Goal: Transaction & Acquisition: Purchase product/service

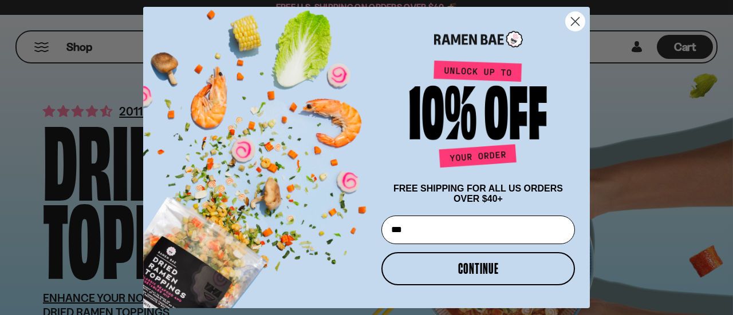
type input "**********"
click at [472, 270] on button "CONTINUE" at bounding box center [478, 269] width 194 height 33
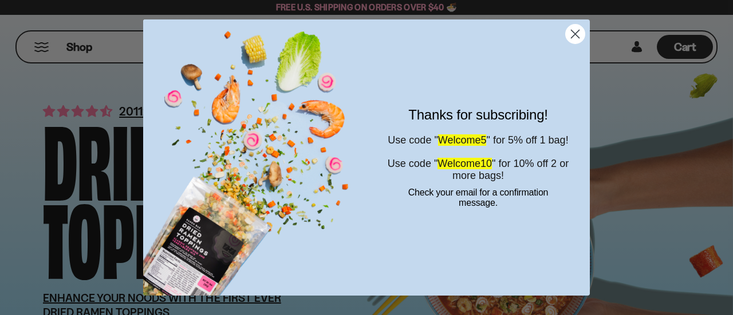
click at [575, 37] on circle "Close dialog" at bounding box center [575, 34] width 19 height 19
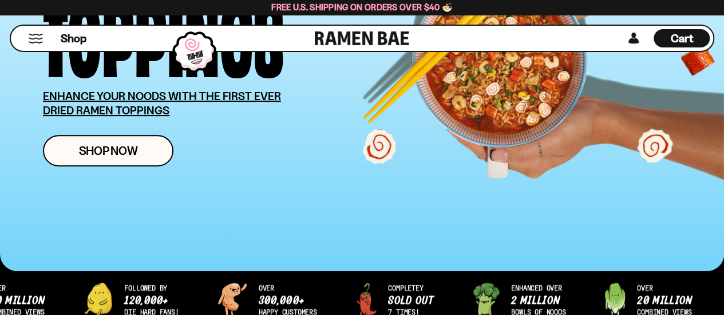
scroll to position [195, 0]
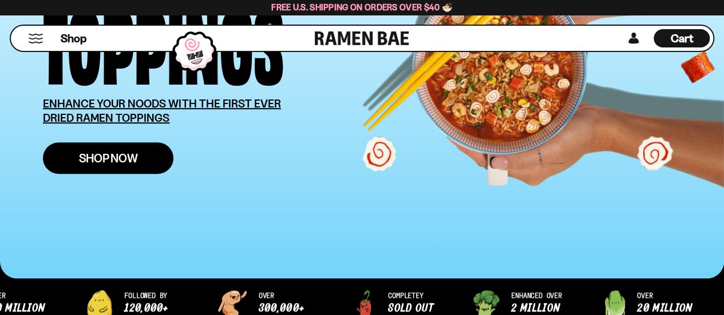
click at [131, 159] on span "Shop Now" at bounding box center [108, 158] width 59 height 12
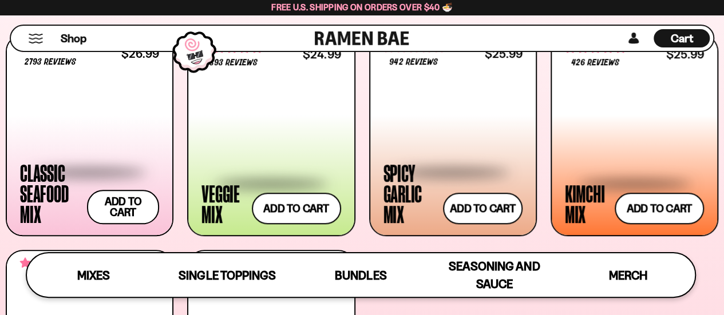
scroll to position [436, 0]
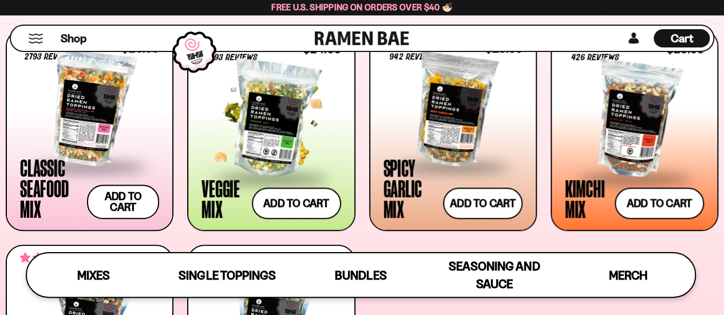
click at [298, 123] on div at bounding box center [271, 119] width 139 height 115
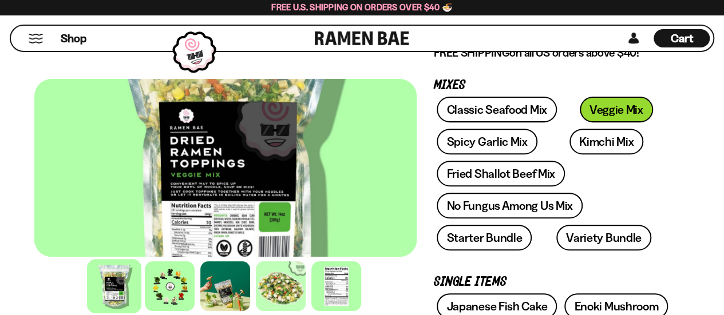
scroll to position [128, 0]
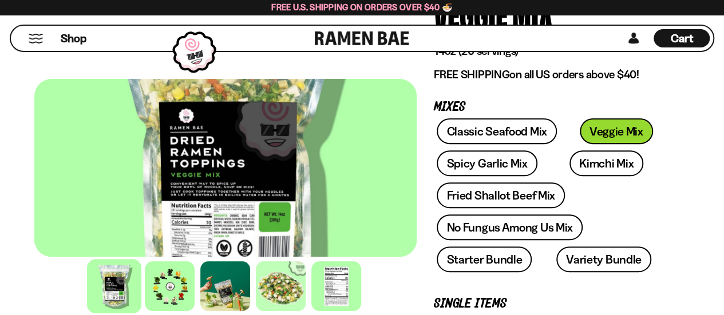
click at [253, 210] on div at bounding box center [225, 168] width 382 height 178
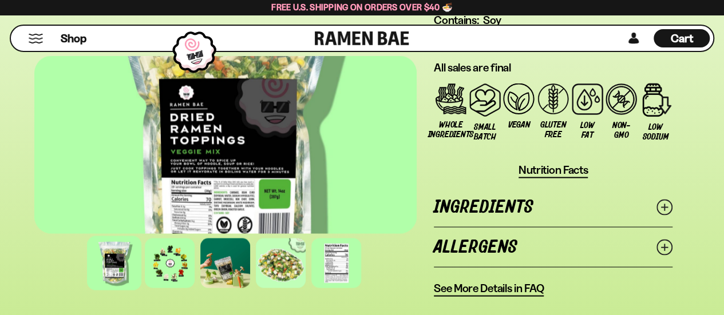
scroll to position [1081, 0]
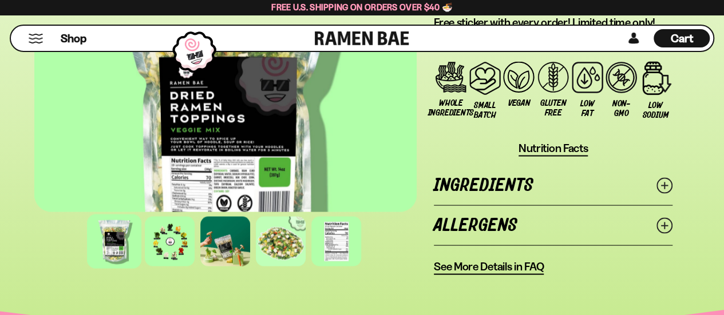
click at [668, 190] on icon at bounding box center [665, 186] width 16 height 16
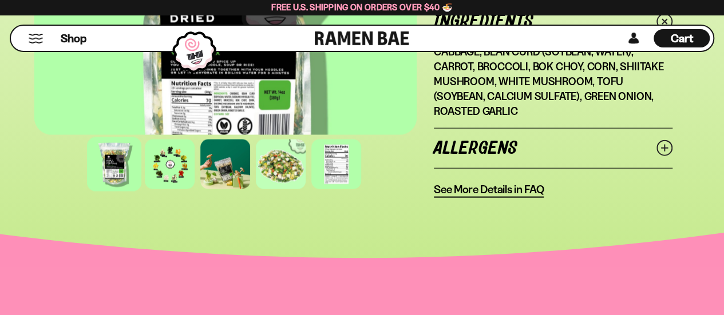
scroll to position [1208, 0]
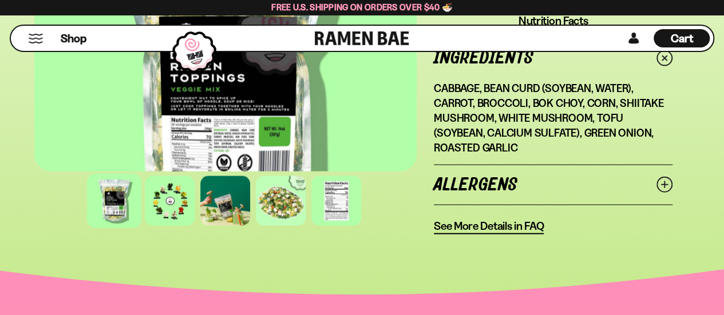
click at [663, 185] on line at bounding box center [665, 185] width 6 height 6
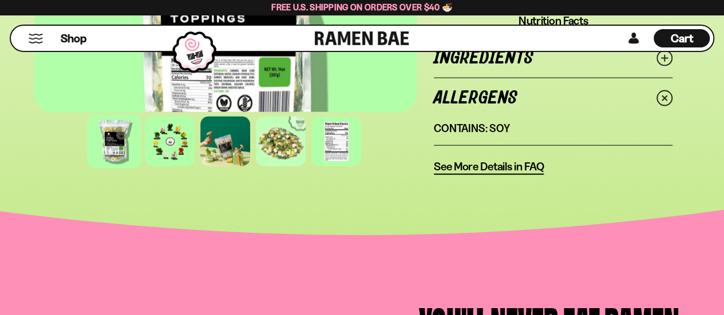
click at [524, 167] on span "See More Details in FAQ" at bounding box center [489, 167] width 110 height 14
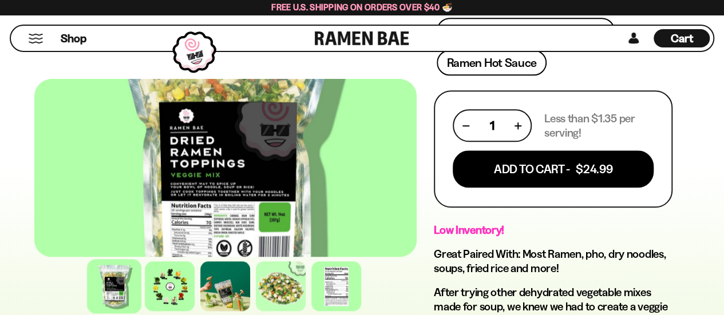
scroll to position [576, 0]
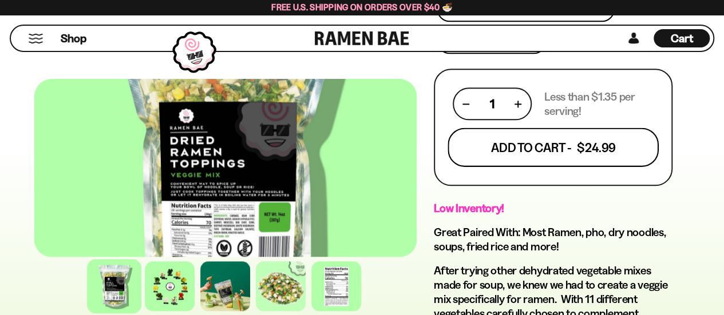
click at [606, 140] on button "Add To Cart - $24.99" at bounding box center [553, 147] width 211 height 39
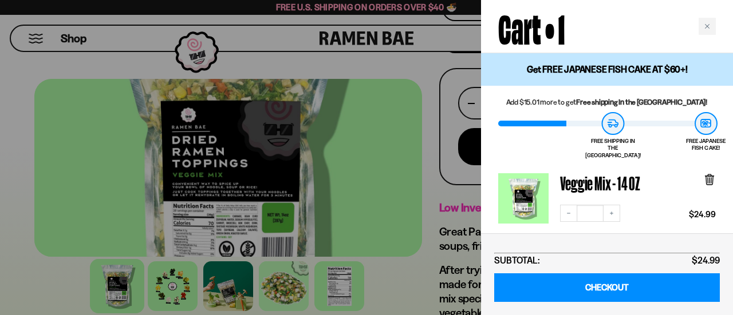
click at [423, 58] on div at bounding box center [366, 157] width 733 height 315
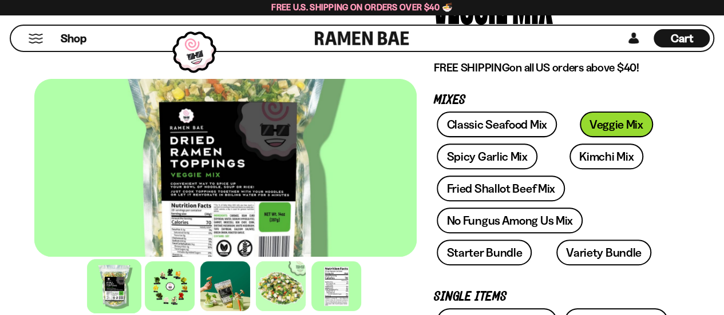
scroll to position [143, 0]
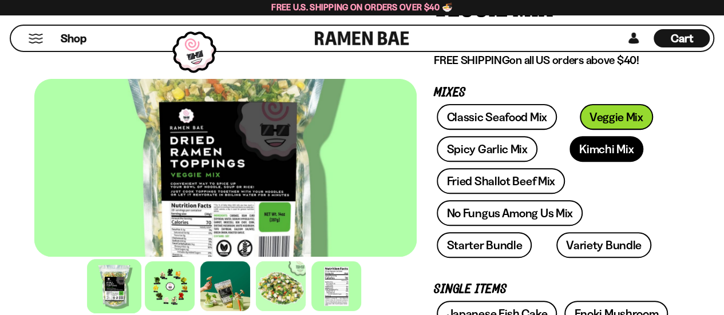
click at [607, 145] on link "Kimchi Mix" at bounding box center [607, 149] width 74 height 26
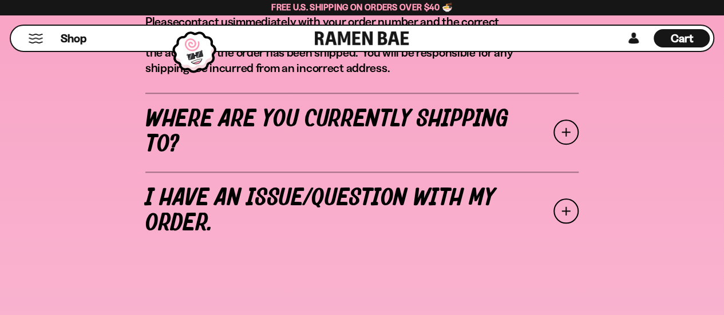
scroll to position [540, 0]
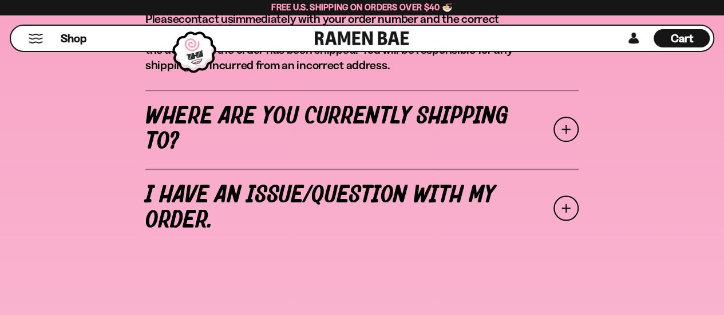
click at [563, 136] on span at bounding box center [566, 129] width 25 height 25
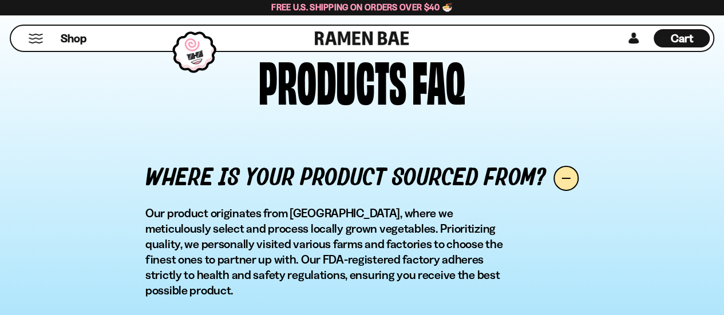
scroll to position [1834, 0]
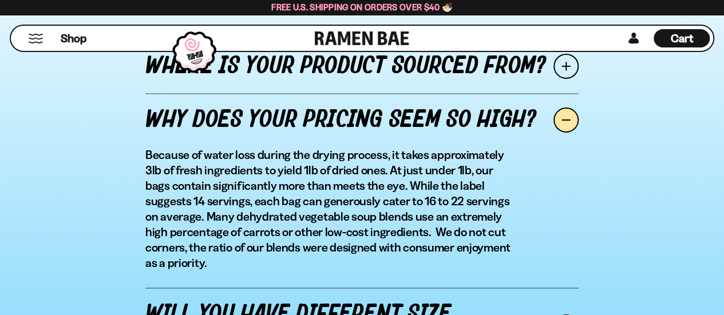
scroll to position [1947, 0]
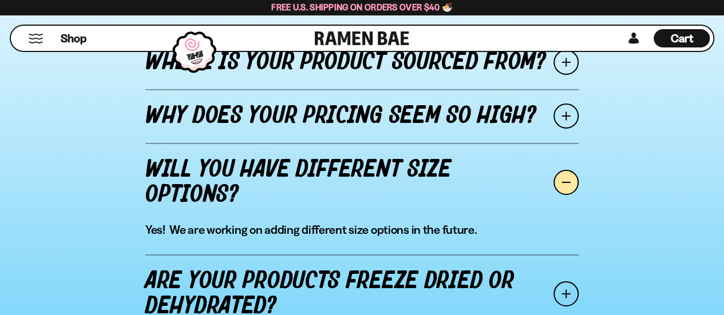
scroll to position [1918, 0]
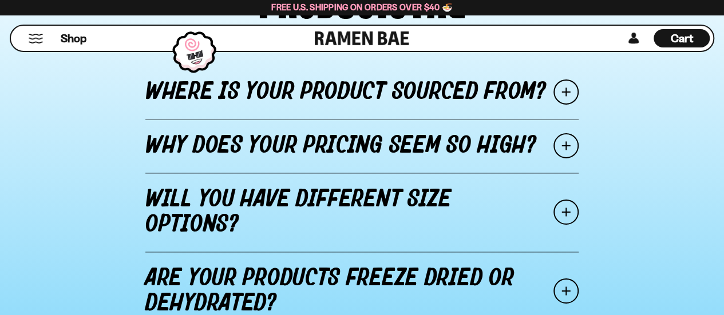
click at [566, 279] on span at bounding box center [566, 291] width 25 height 25
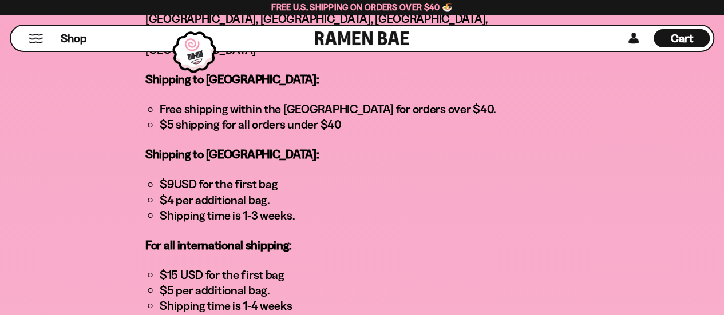
scroll to position [894, 0]
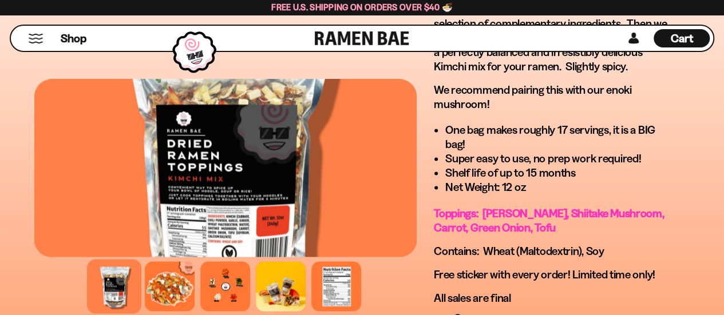
scroll to position [904, 0]
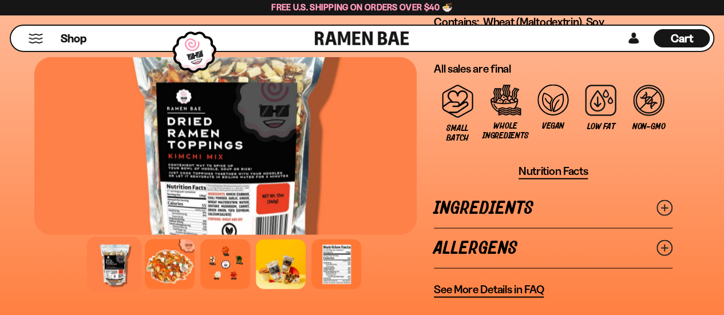
click at [665, 216] on circle at bounding box center [664, 208] width 15 height 15
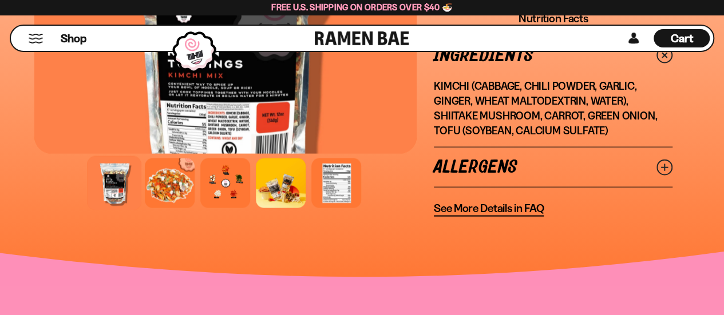
scroll to position [1278, 0]
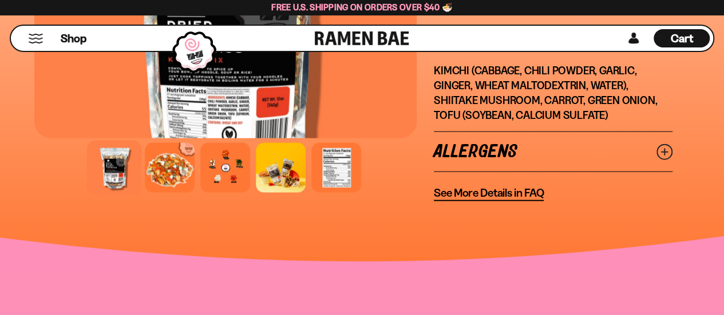
click at [665, 150] on line at bounding box center [665, 152] width 6 height 6
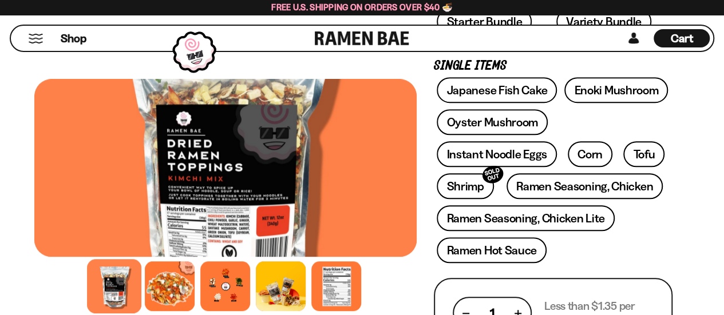
scroll to position [374, 0]
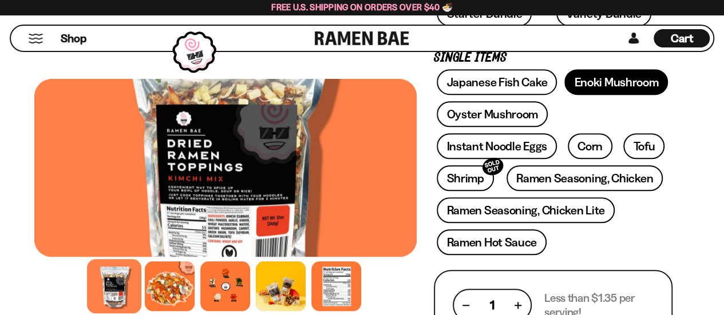
click at [599, 80] on link "Enoki Mushroom" at bounding box center [617, 82] width 104 height 26
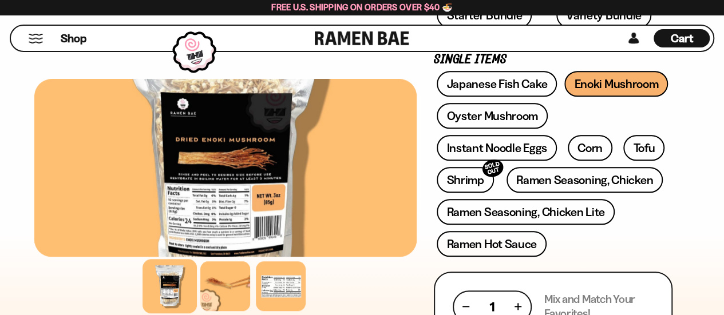
scroll to position [368, 0]
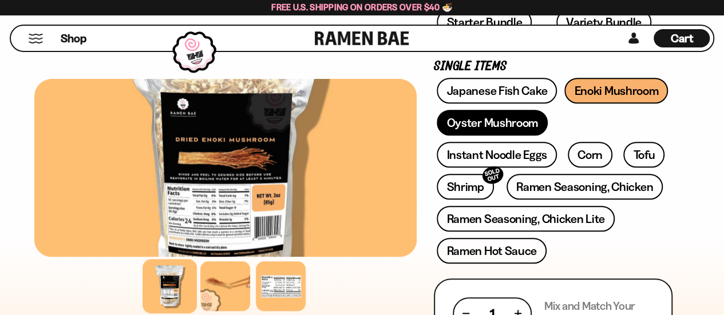
click at [519, 125] on link "Oyster Mushroom" at bounding box center [492, 123] width 111 height 26
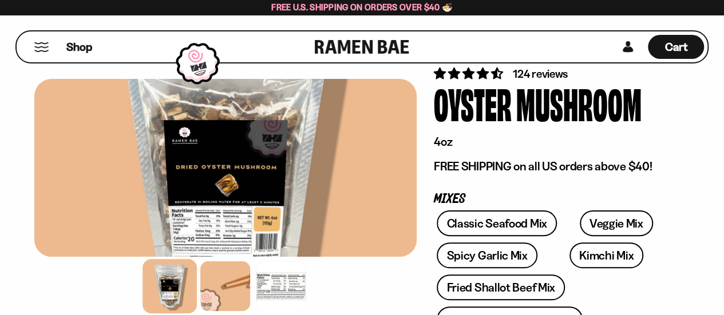
scroll to position [38, 0]
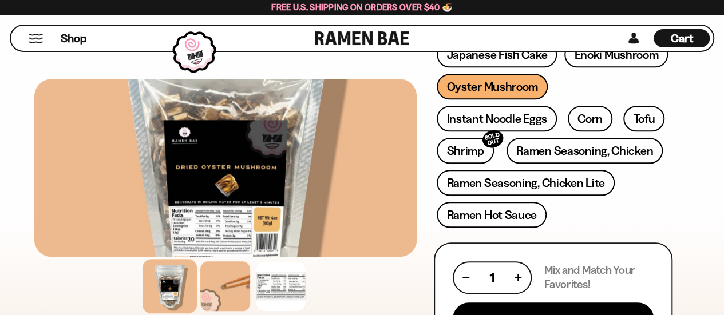
scroll to position [390, 0]
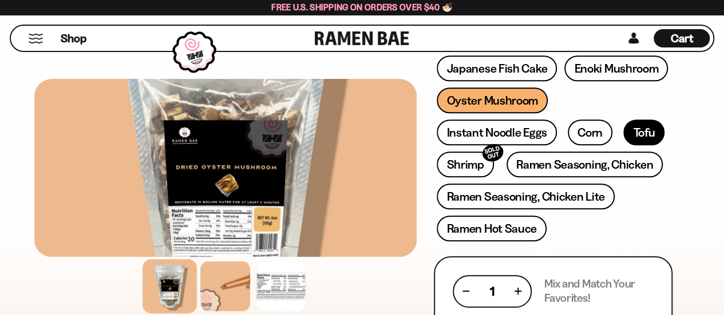
click at [645, 132] on link "Tofu" at bounding box center [644, 133] width 41 height 26
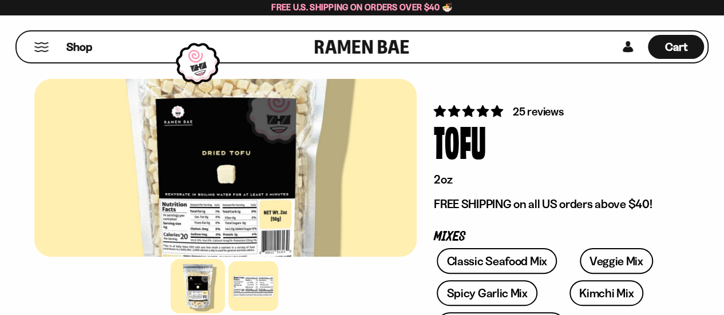
click at [39, 48] on button "Mobile Menu Trigger" at bounding box center [41, 47] width 15 height 10
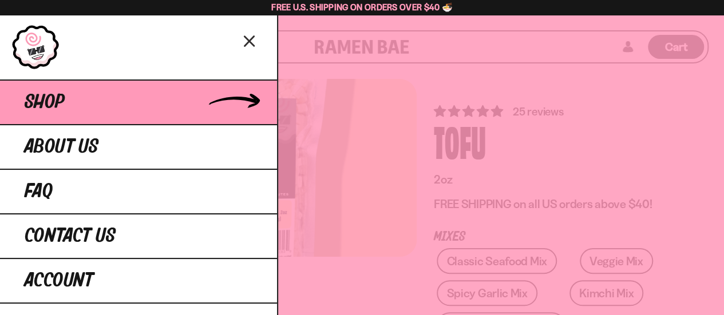
click at [47, 90] on link "Shop" at bounding box center [138, 102] width 277 height 45
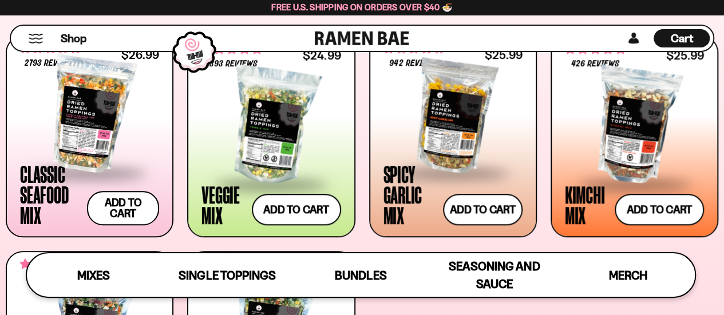
scroll to position [435, 0]
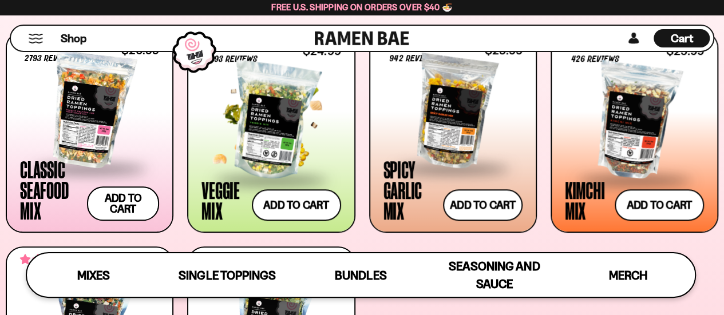
click at [290, 125] on div at bounding box center [271, 121] width 139 height 115
